Goal: Information Seeking & Learning: Learn about a topic

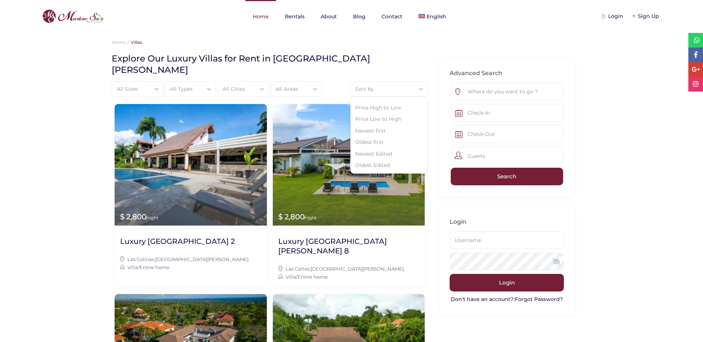
scroll to position [83, 0]
click at [275, 42] on ol "Home Villas" at bounding box center [352, 42] width 480 height 8
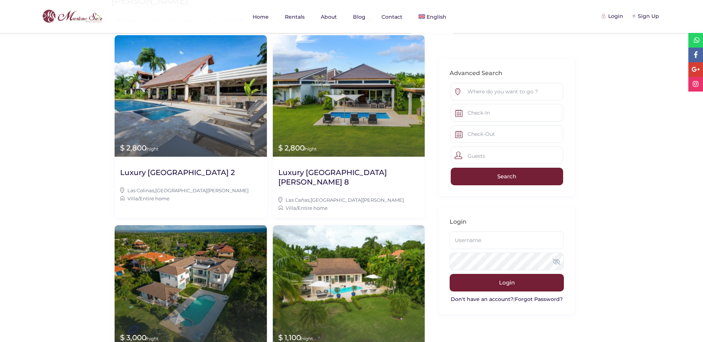
scroll to position [38, 0]
